Goal: Entertainment & Leisure: Consume media (video, audio)

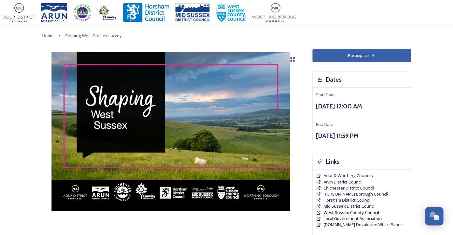
click at [370, 53] on button "Participate" at bounding box center [362, 55] width 99 height 13
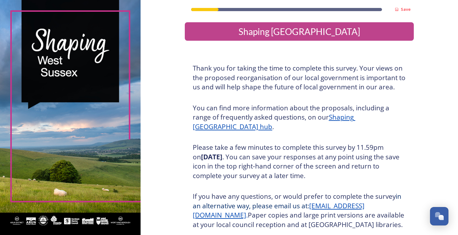
click at [355, 117] on u "Shaping [GEOGRAPHIC_DATA] hub" at bounding box center [274, 122] width 162 height 18
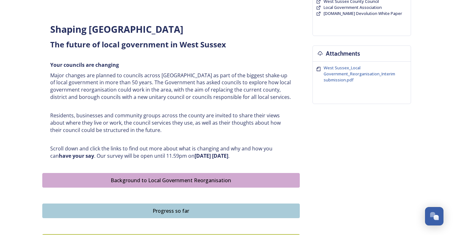
scroll to position [228, 0]
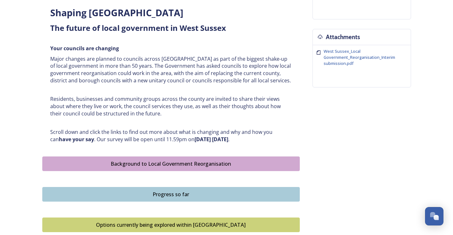
click at [177, 167] on div "Background to Local Government Reorganisation" at bounding box center [171, 164] width 251 height 8
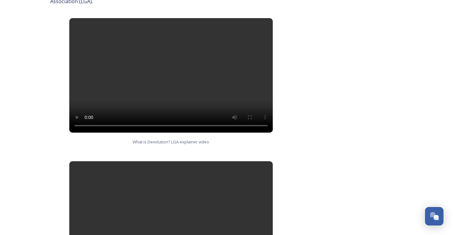
scroll to position [378, 0]
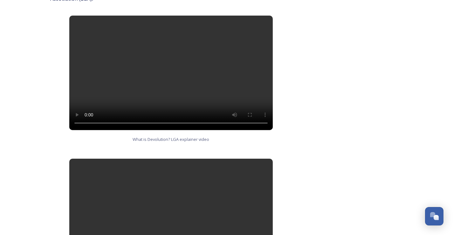
click at [192, 86] on video at bounding box center [171, 73] width 204 height 114
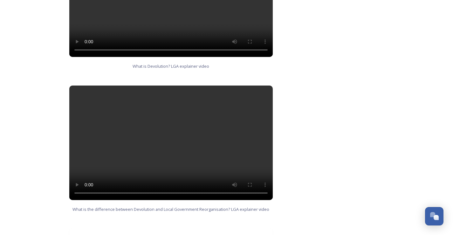
scroll to position [510, 0]
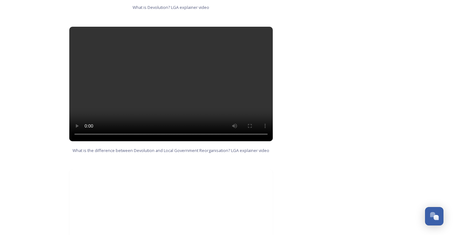
click at [147, 92] on video at bounding box center [171, 84] width 204 height 114
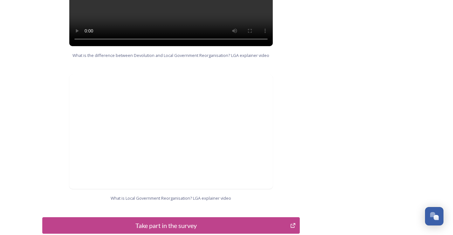
scroll to position [601, 0]
